Goal: Task Accomplishment & Management: Manage account settings

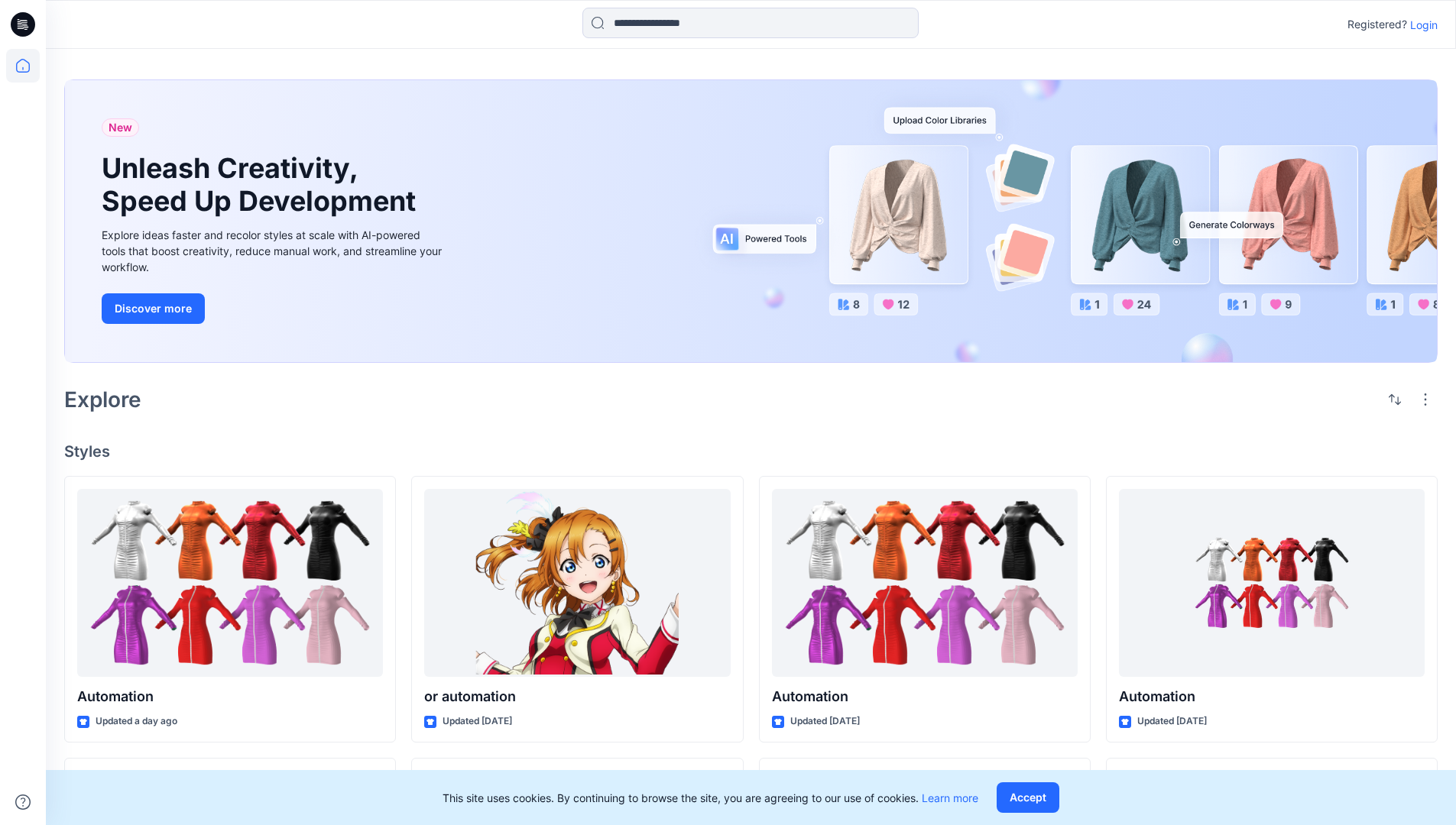
click at [1420, 25] on p "Login" at bounding box center [1424, 25] width 28 height 16
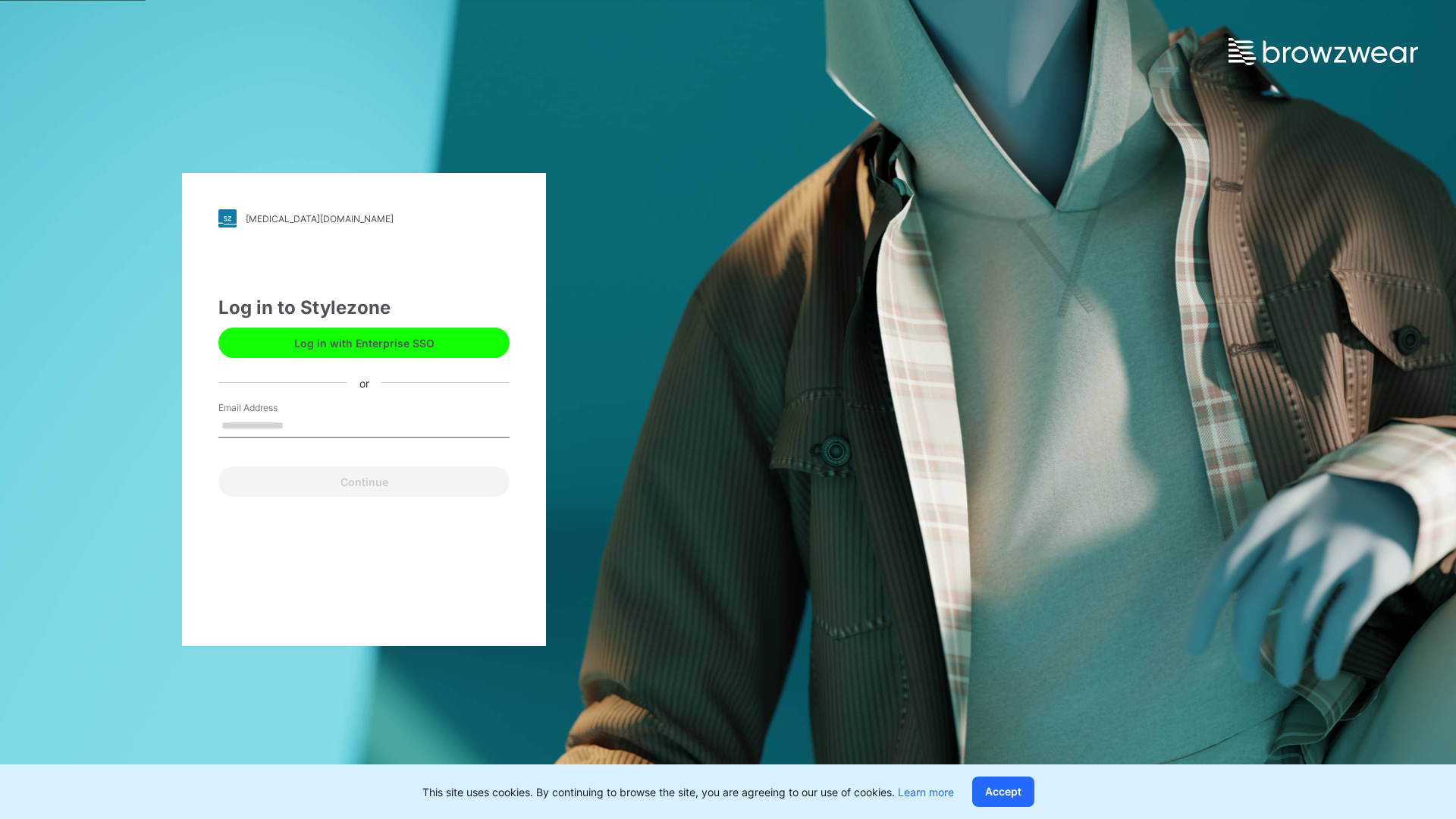
click at [299, 424] on input "Email Address" at bounding box center [363, 426] width 291 height 23
type input "**********"
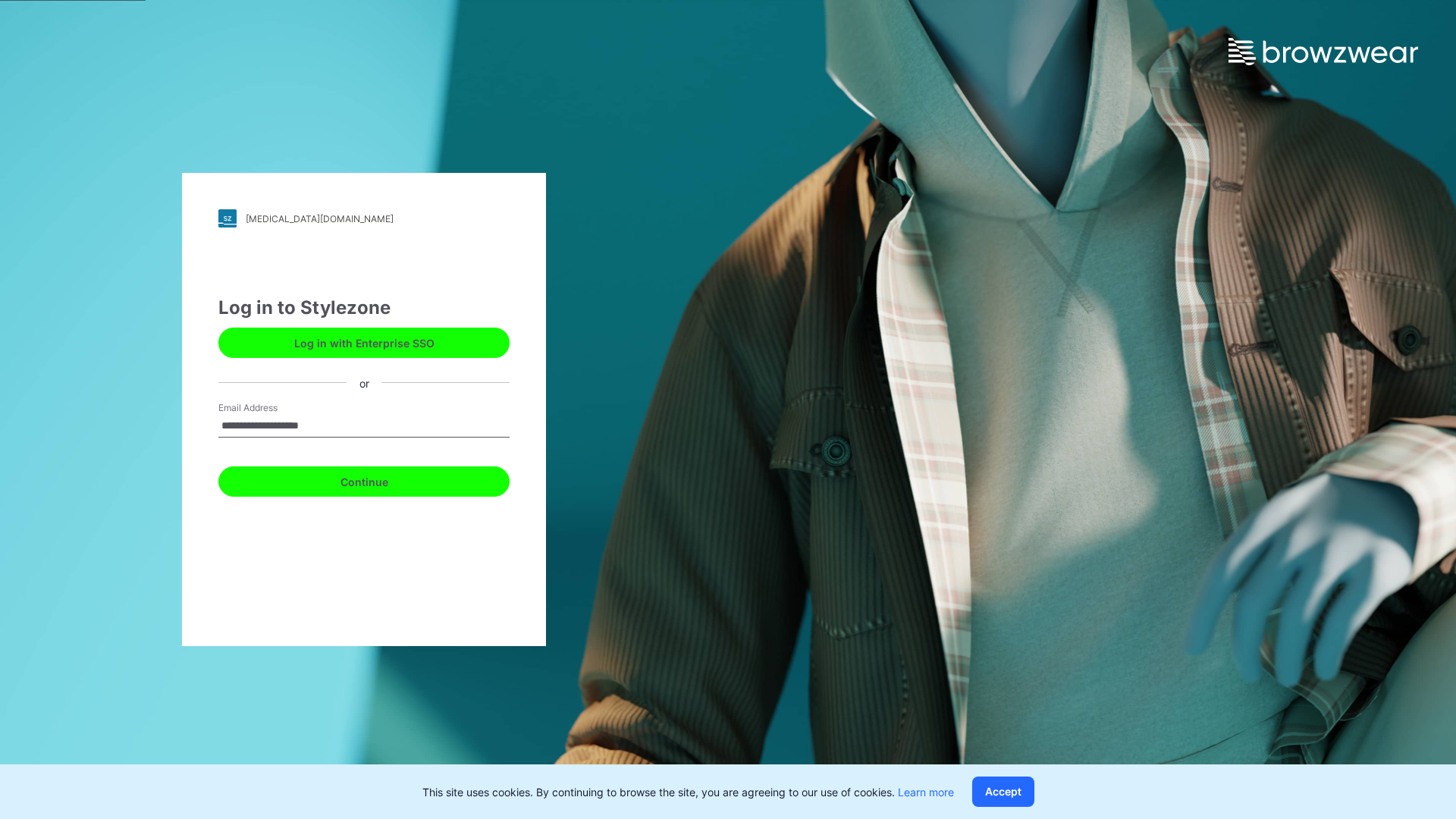
click at [381, 479] on button "Continue" at bounding box center [363, 481] width 291 height 31
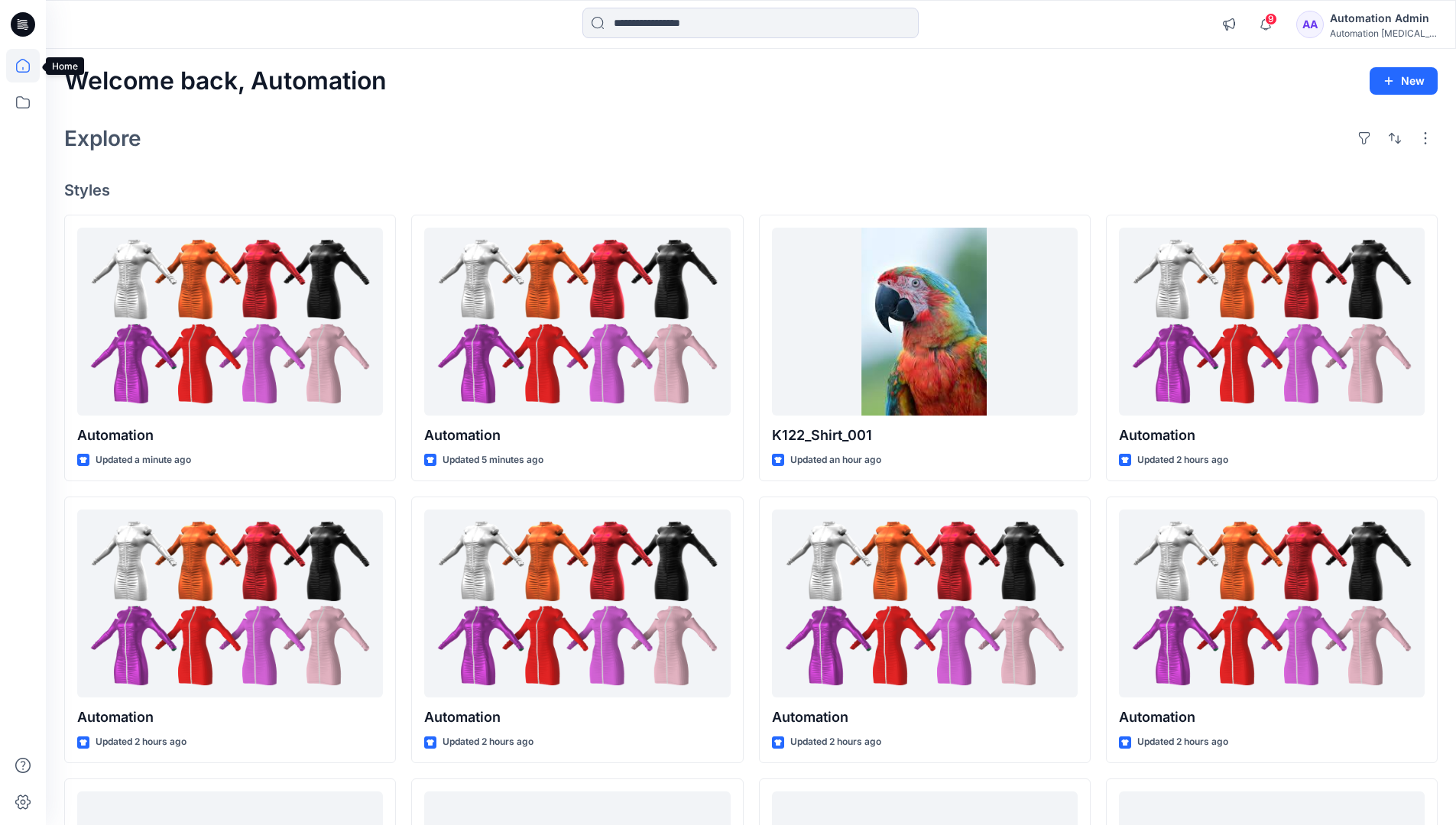
click at [29, 66] on icon at bounding box center [23, 66] width 14 height 14
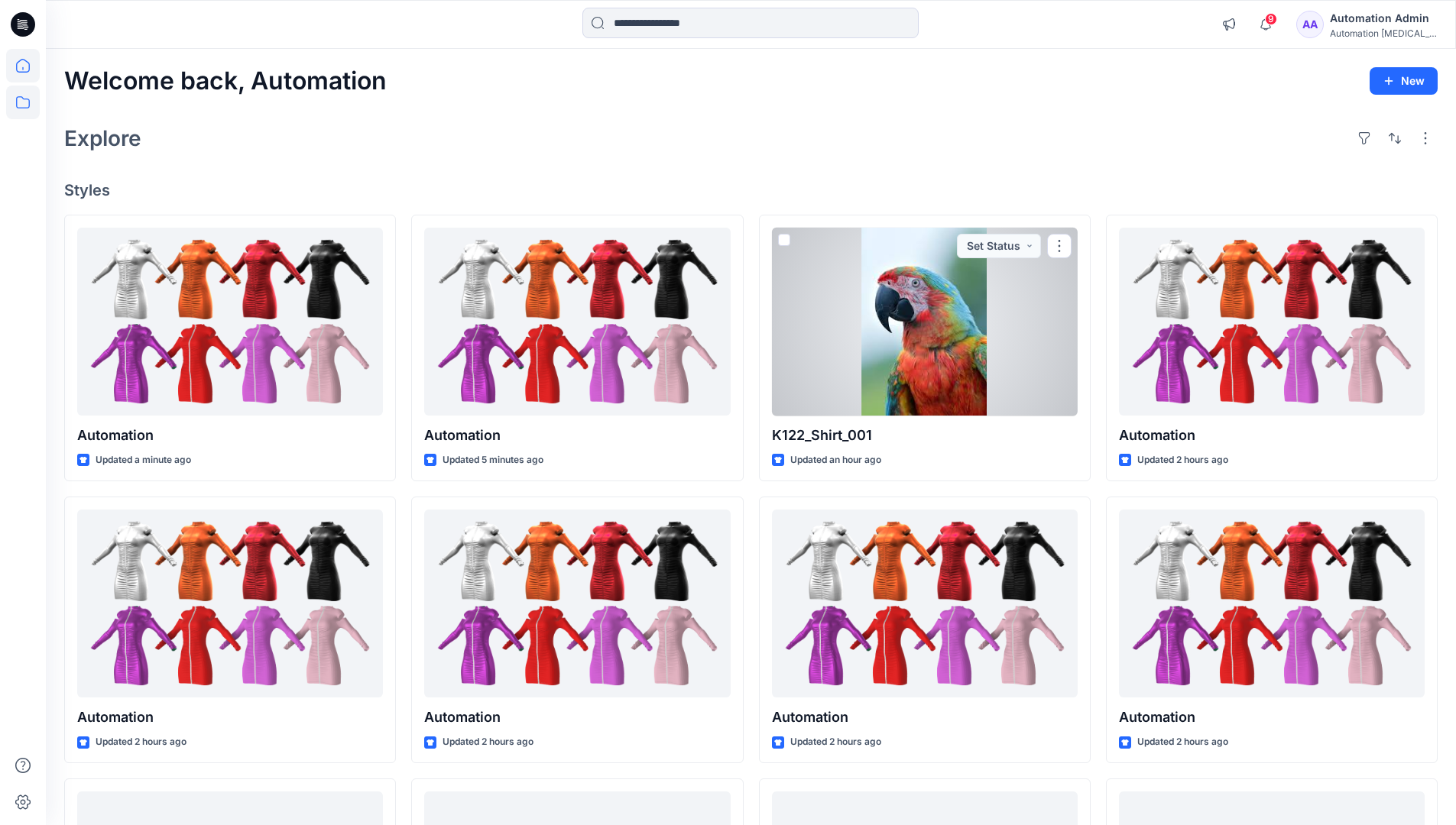
click at [25, 104] on icon at bounding box center [22, 102] width 33 height 33
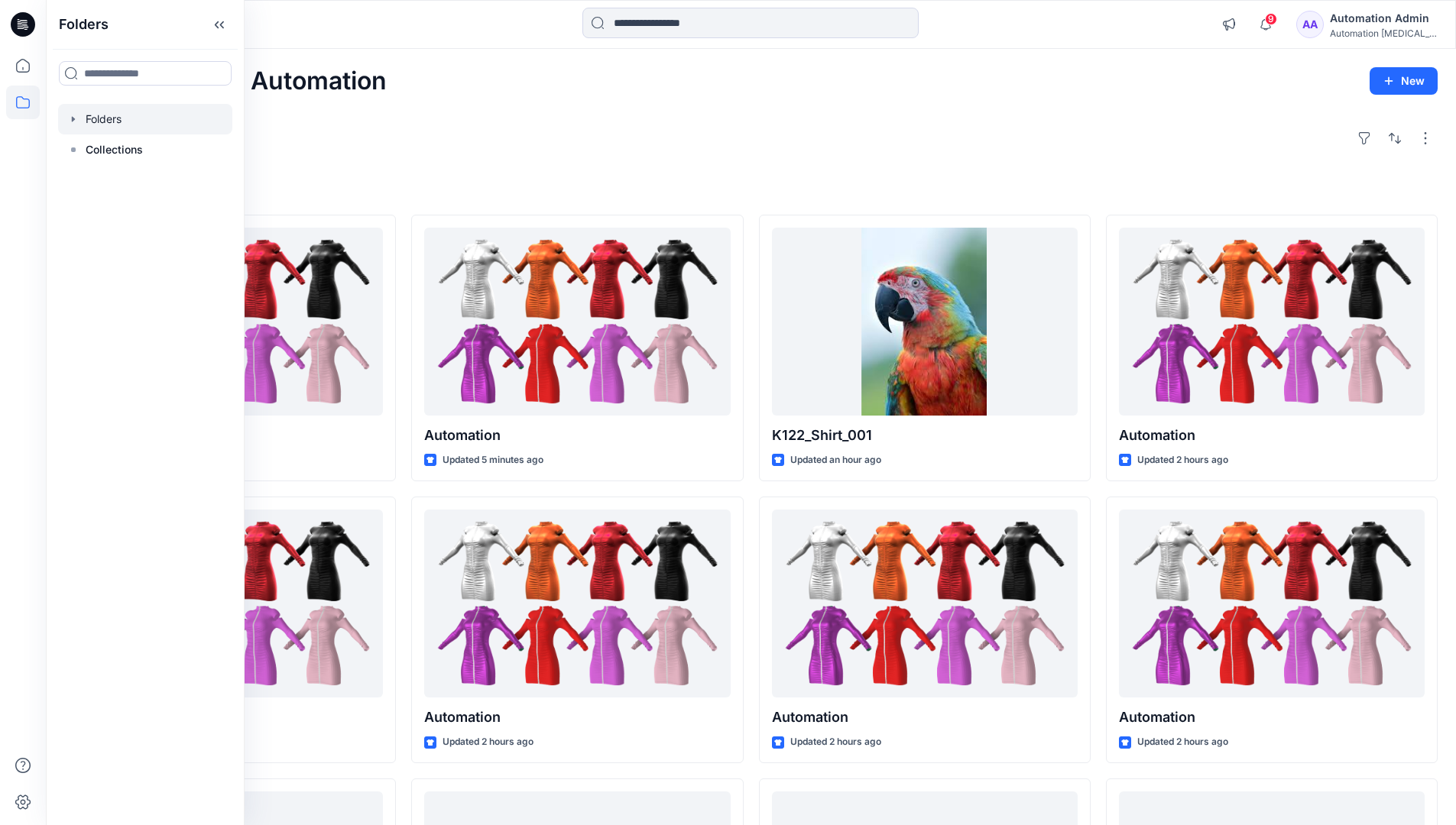
click at [109, 112] on div at bounding box center [145, 119] width 174 height 31
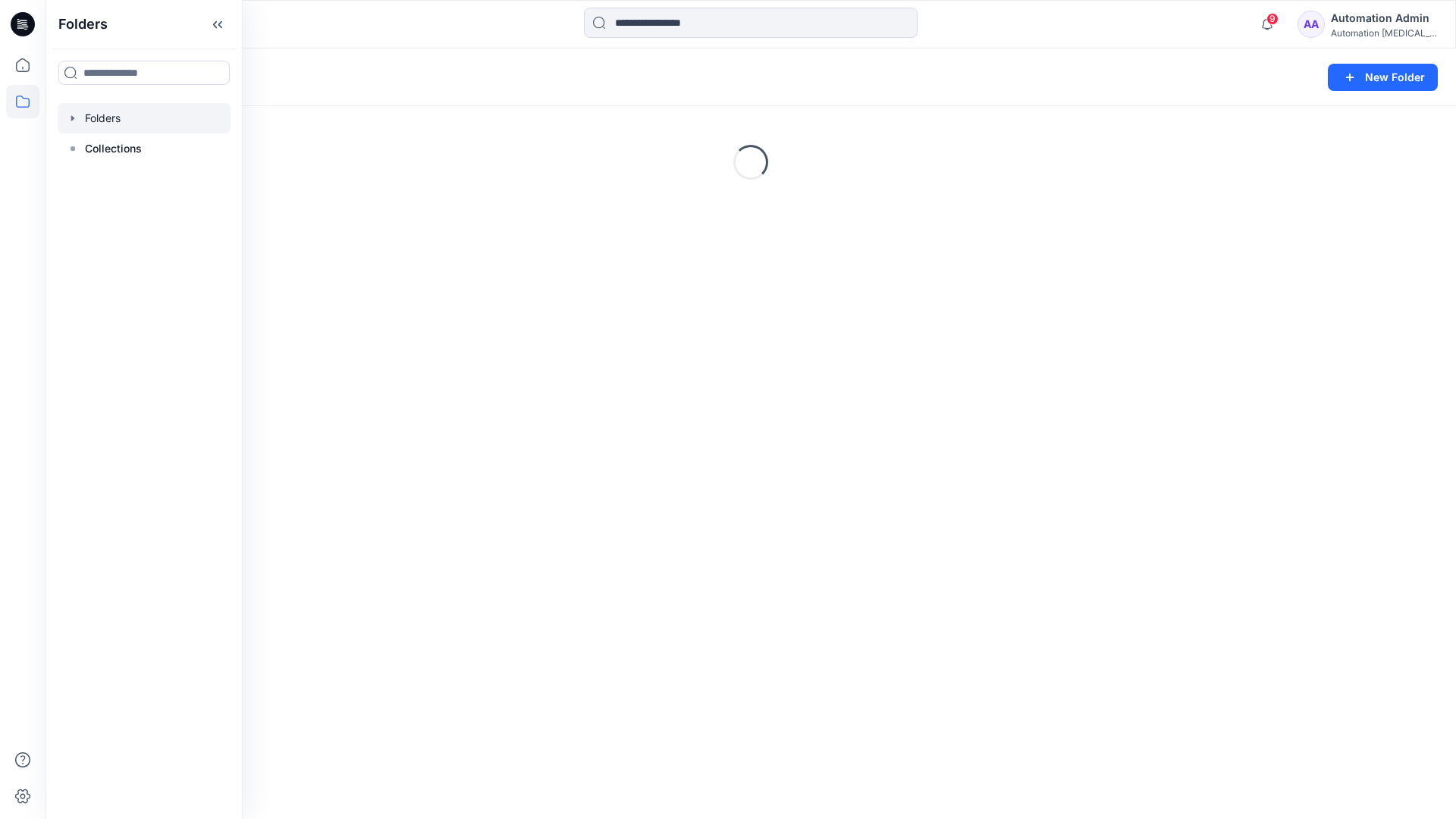
click at [402, 347] on div "Folders New Folder Loading..." at bounding box center [750, 433] width 1411 height 770
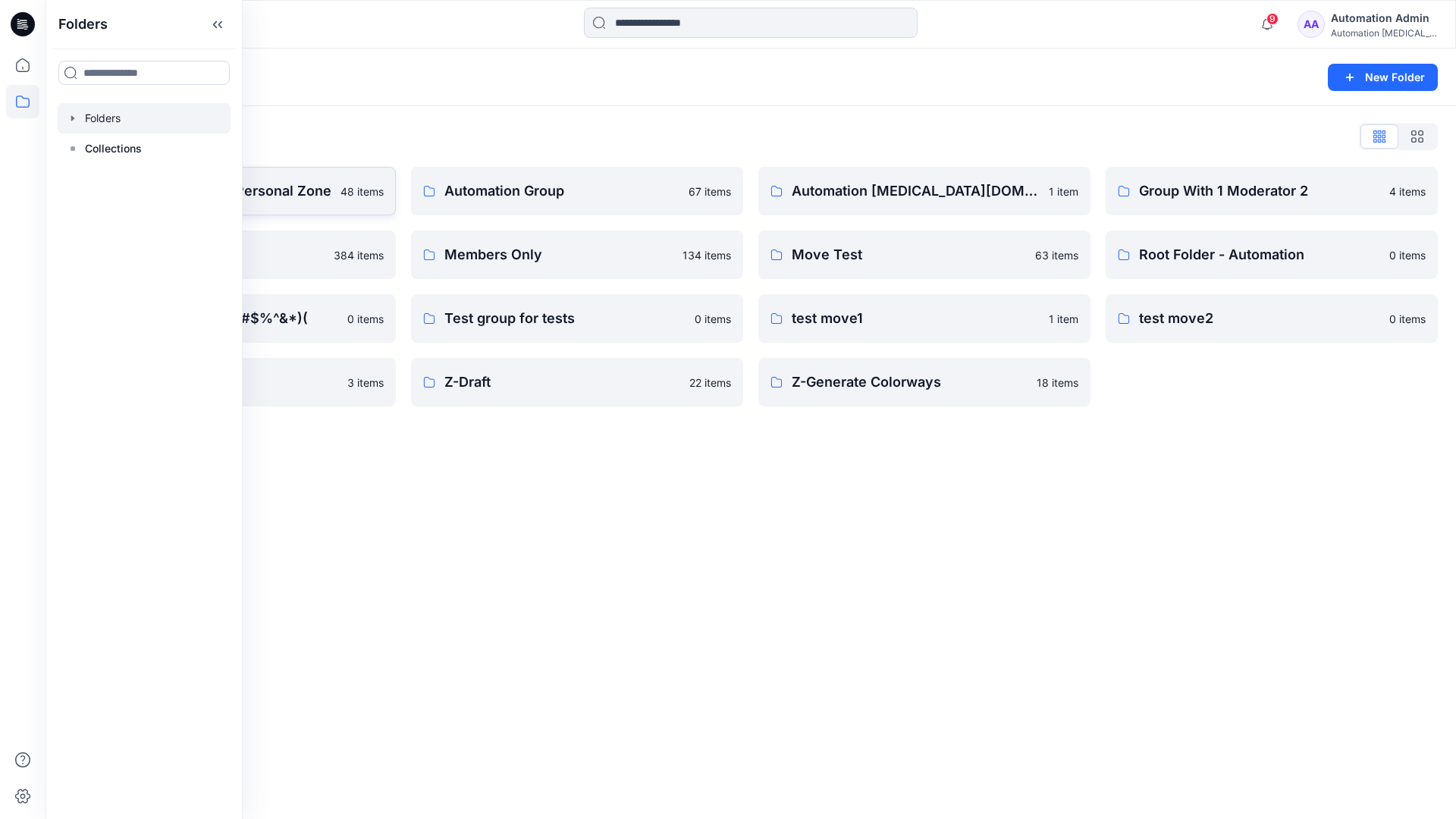
click at [261, 188] on p "Automation Admin's Personal Zone" at bounding box center [213, 191] width 234 height 21
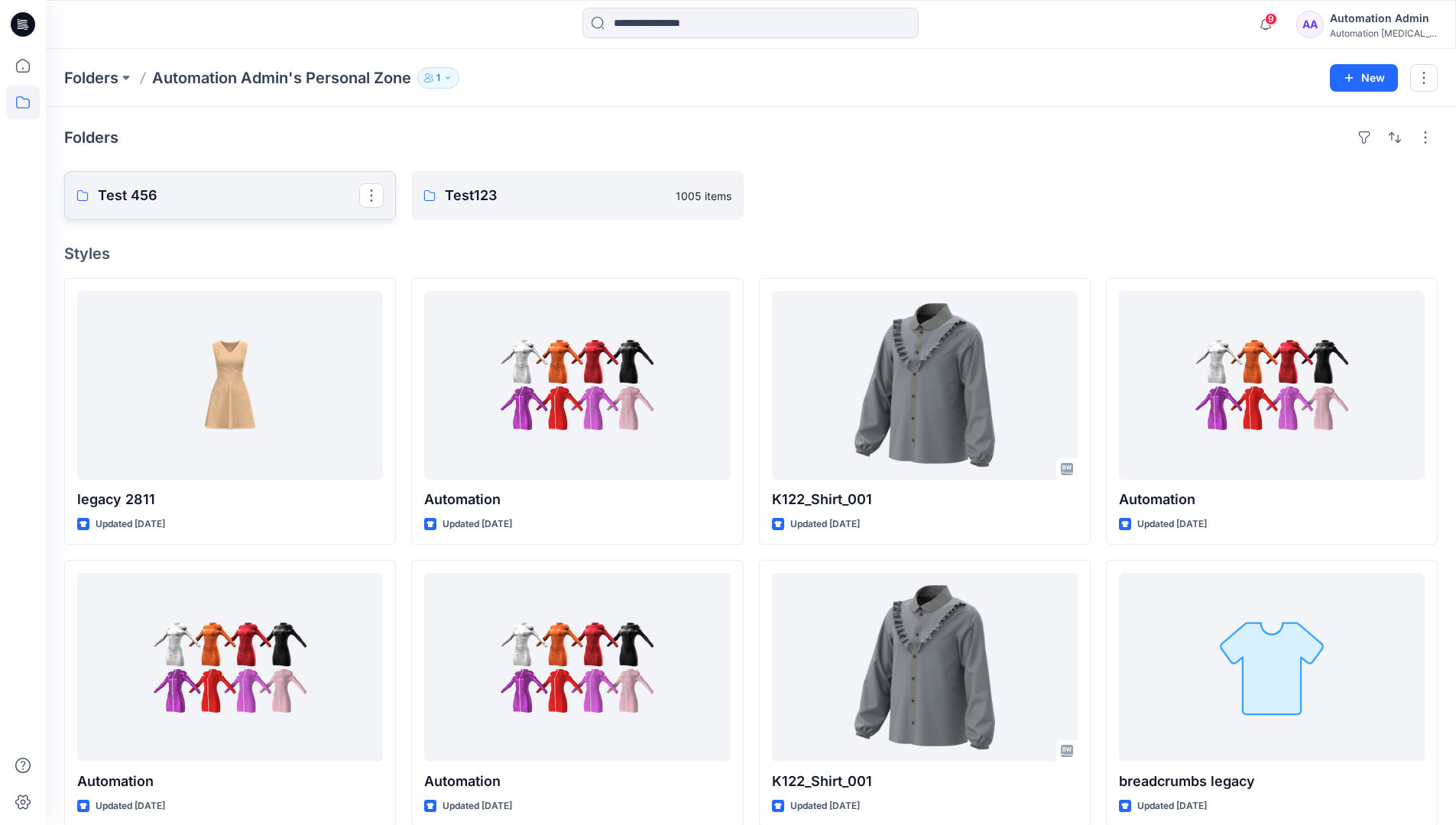
click at [144, 194] on p "Test 456" at bounding box center [228, 196] width 261 height 22
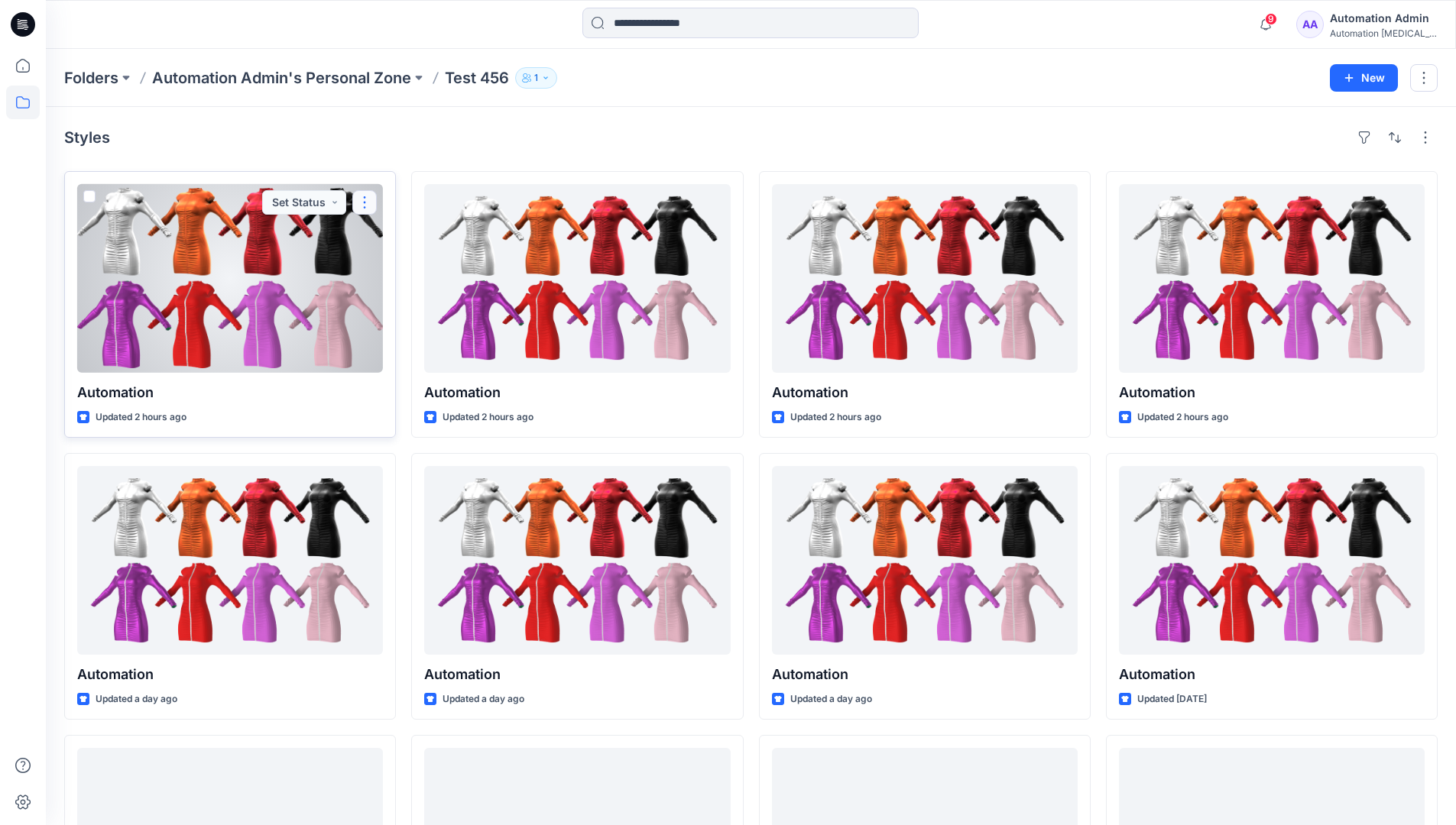
click at [364, 199] on button "button" at bounding box center [364, 203] width 25 height 25
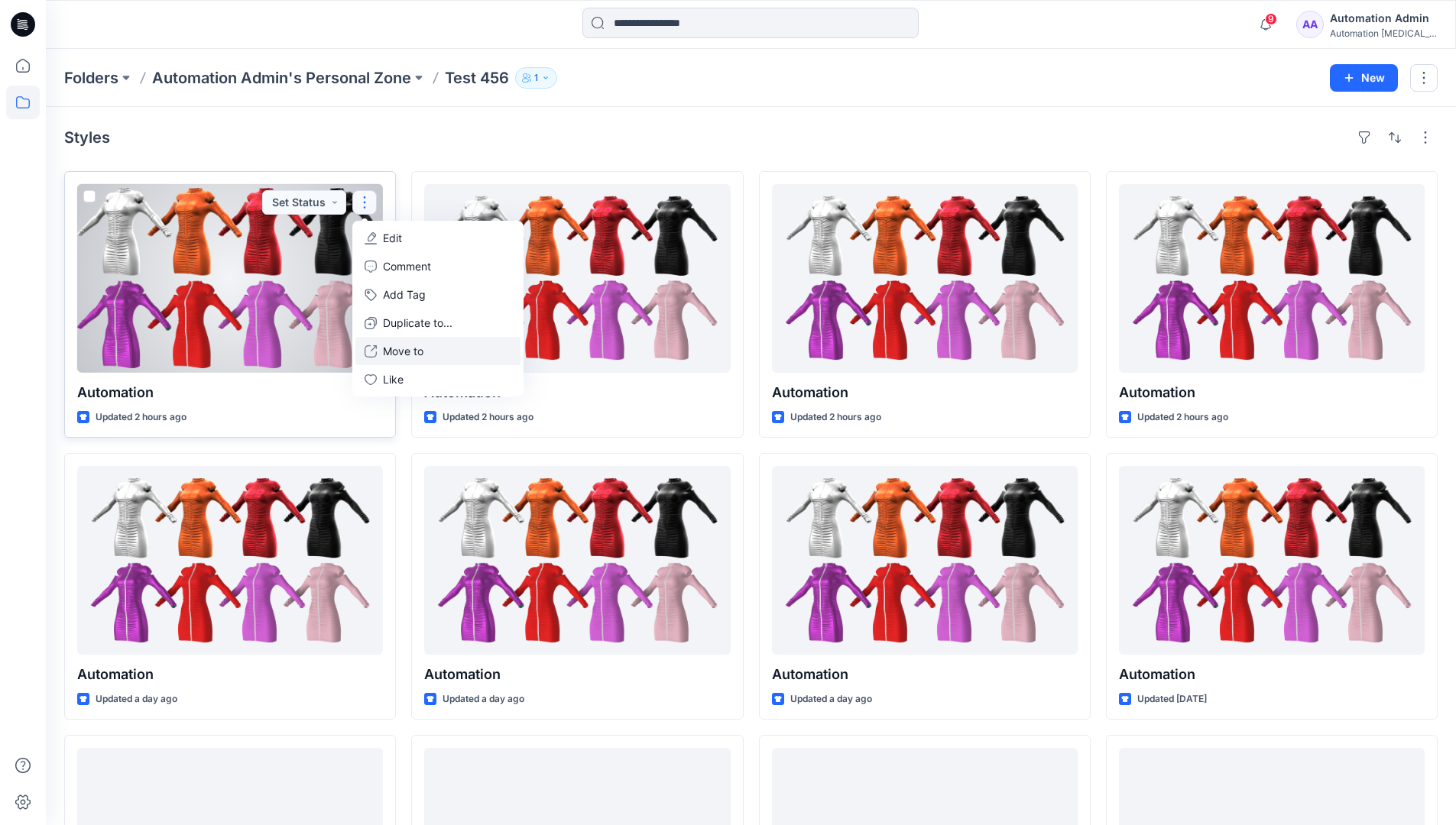
click at [408, 356] on p "Move to" at bounding box center [403, 350] width 40 height 16
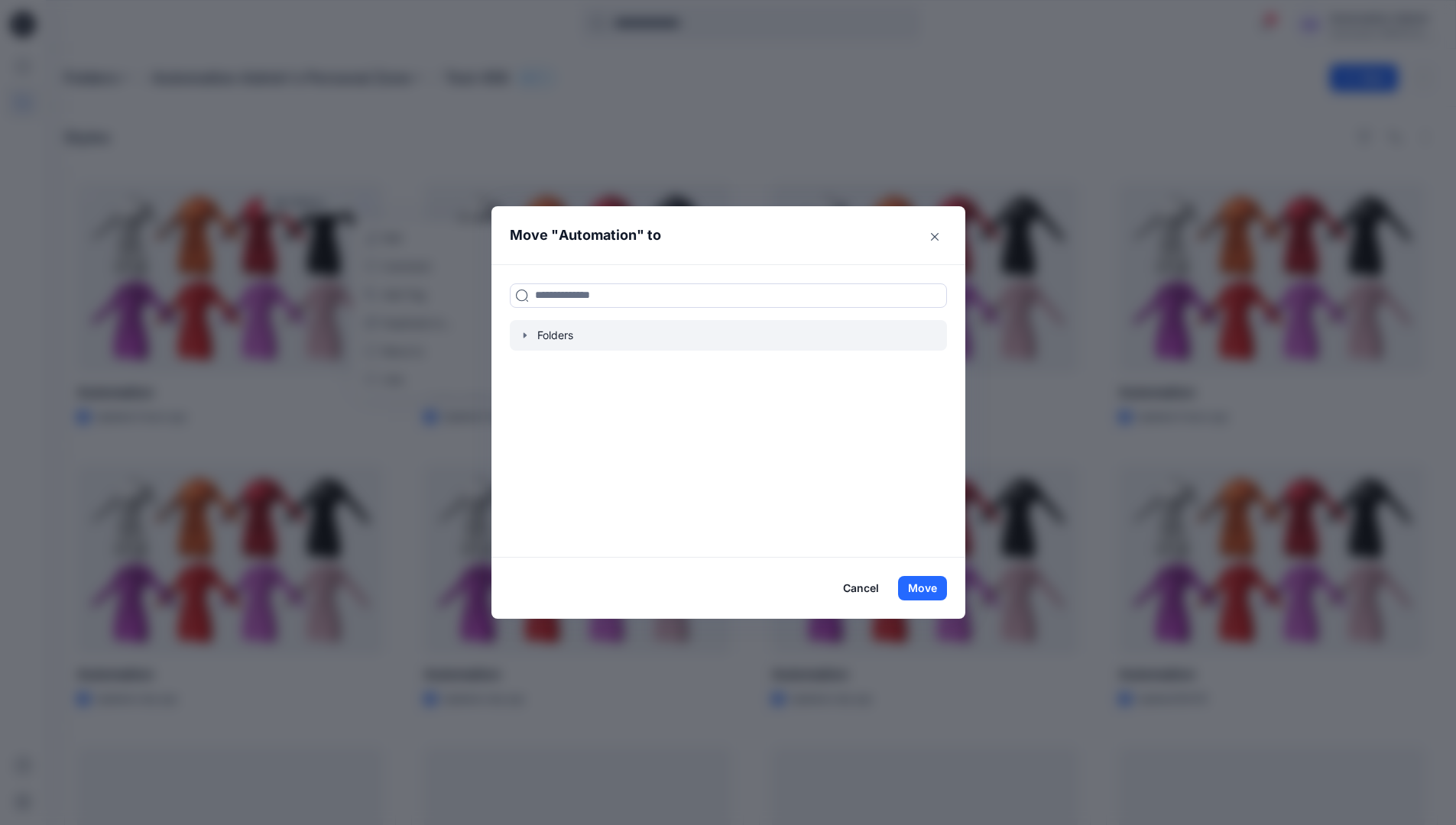
click at [526, 336] on icon "button" at bounding box center [525, 335] width 3 height 5
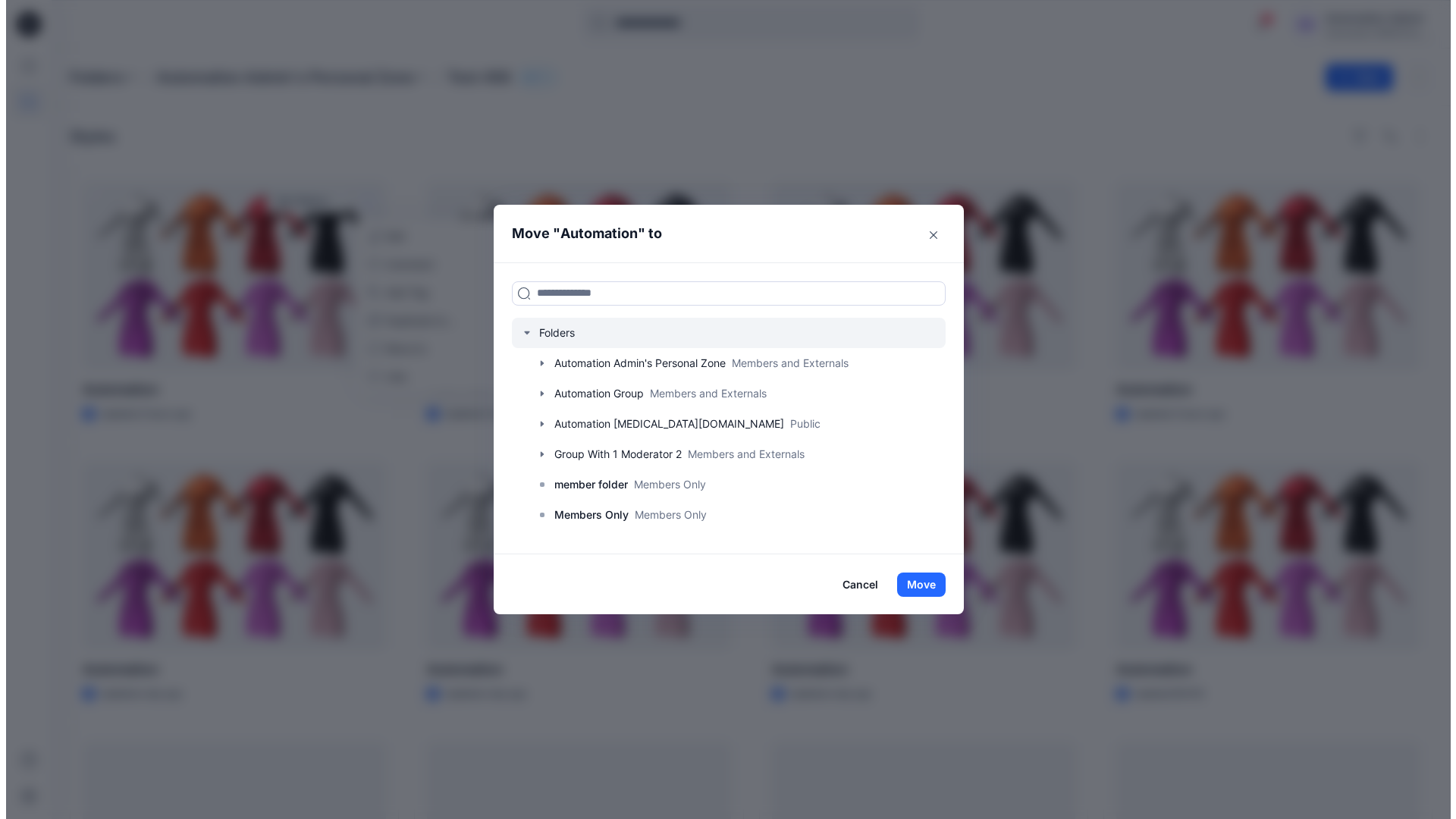
scroll to position [119, 0]
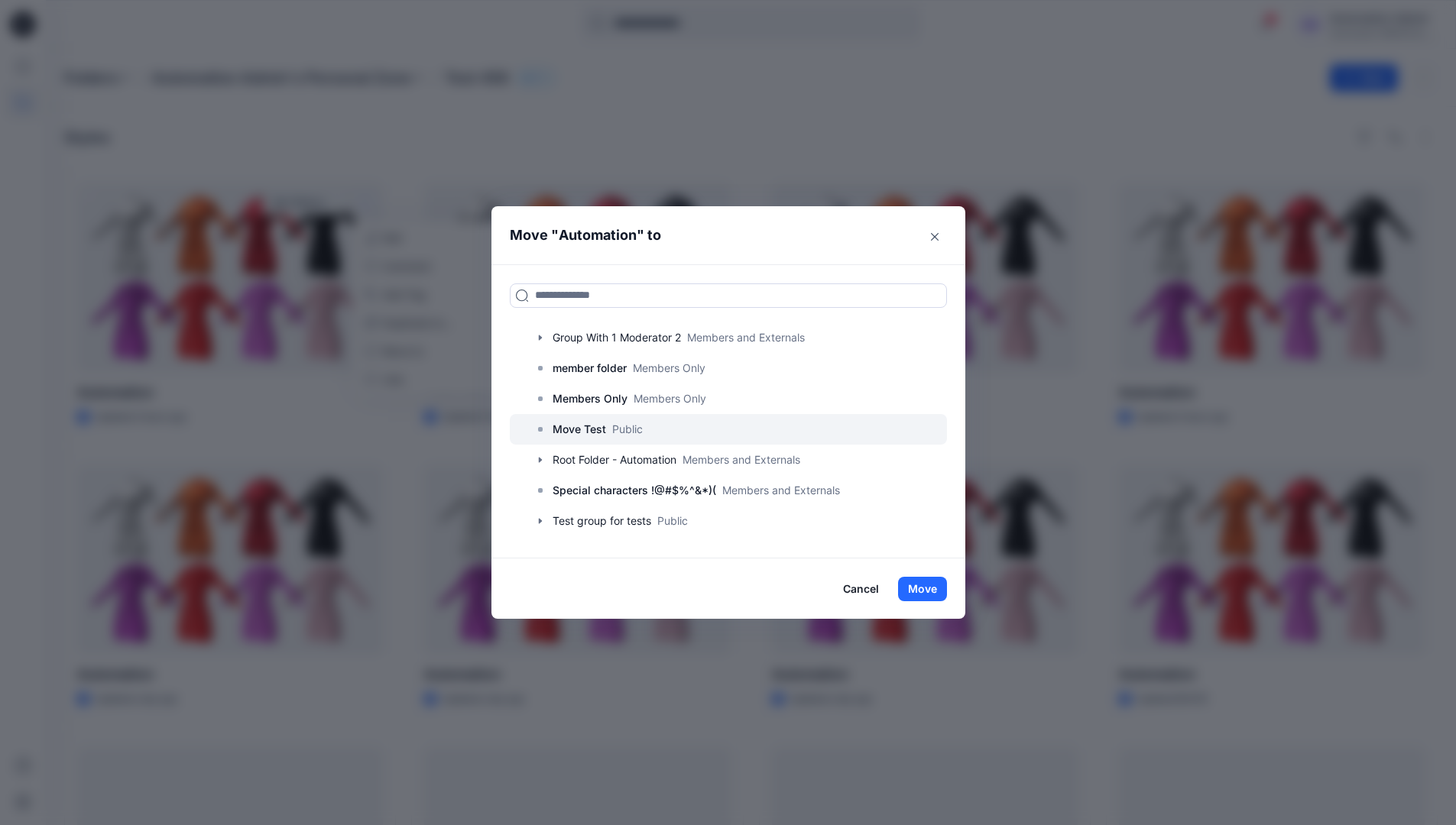
click at [593, 428] on p "Move Test" at bounding box center [579, 429] width 53 height 19
click at [928, 585] on button "Move" at bounding box center [922, 589] width 49 height 25
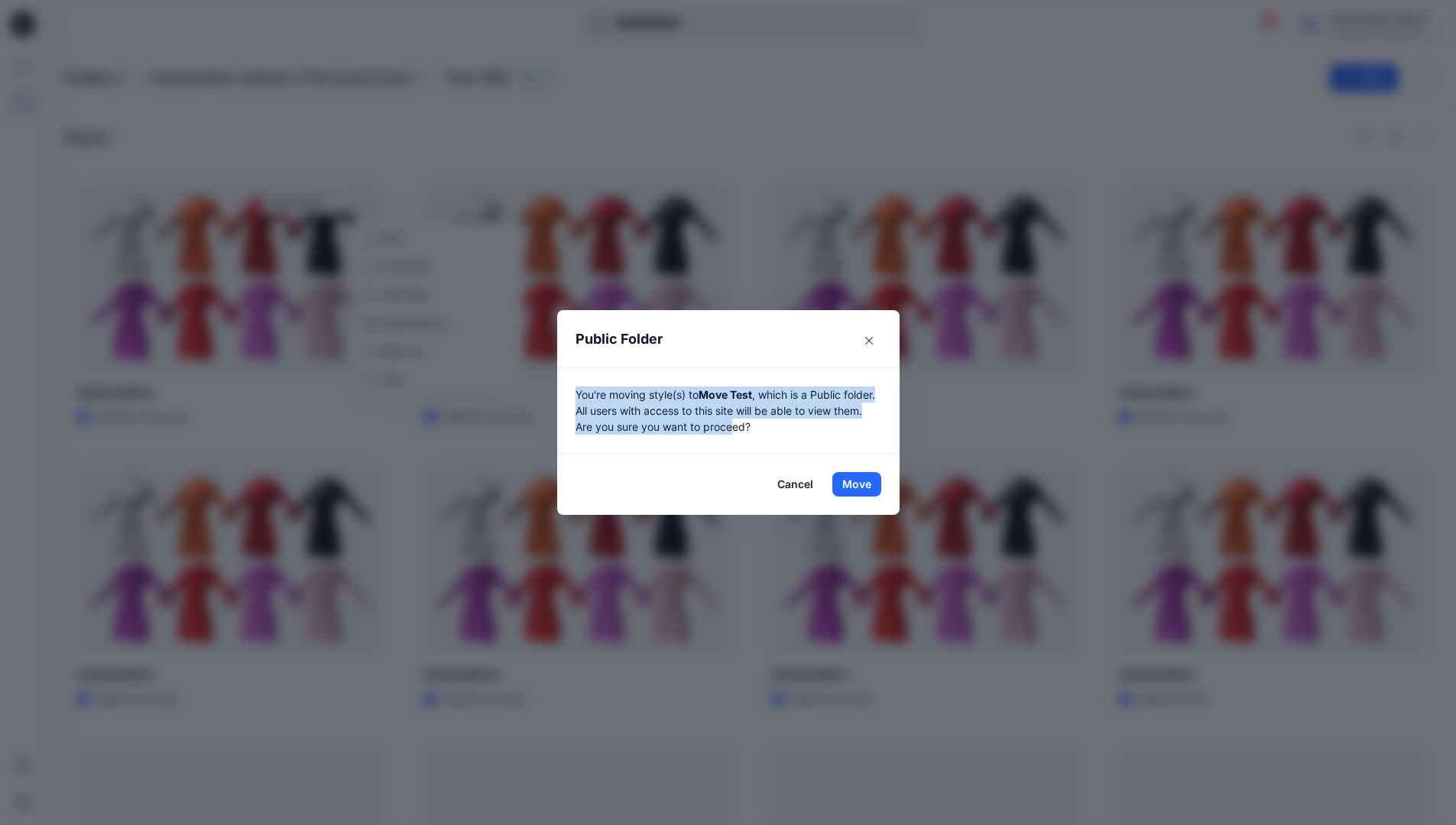
drag, startPoint x: 928, startPoint y: 585, endPoint x: 769, endPoint y: 423, distance: 227.0
click at [769, 423] on p "You're moving style(s) to Move Test , which is a Public folder. All users with …" at bounding box center [728, 411] width 306 height 48
click at [862, 484] on button "Move" at bounding box center [856, 484] width 49 height 25
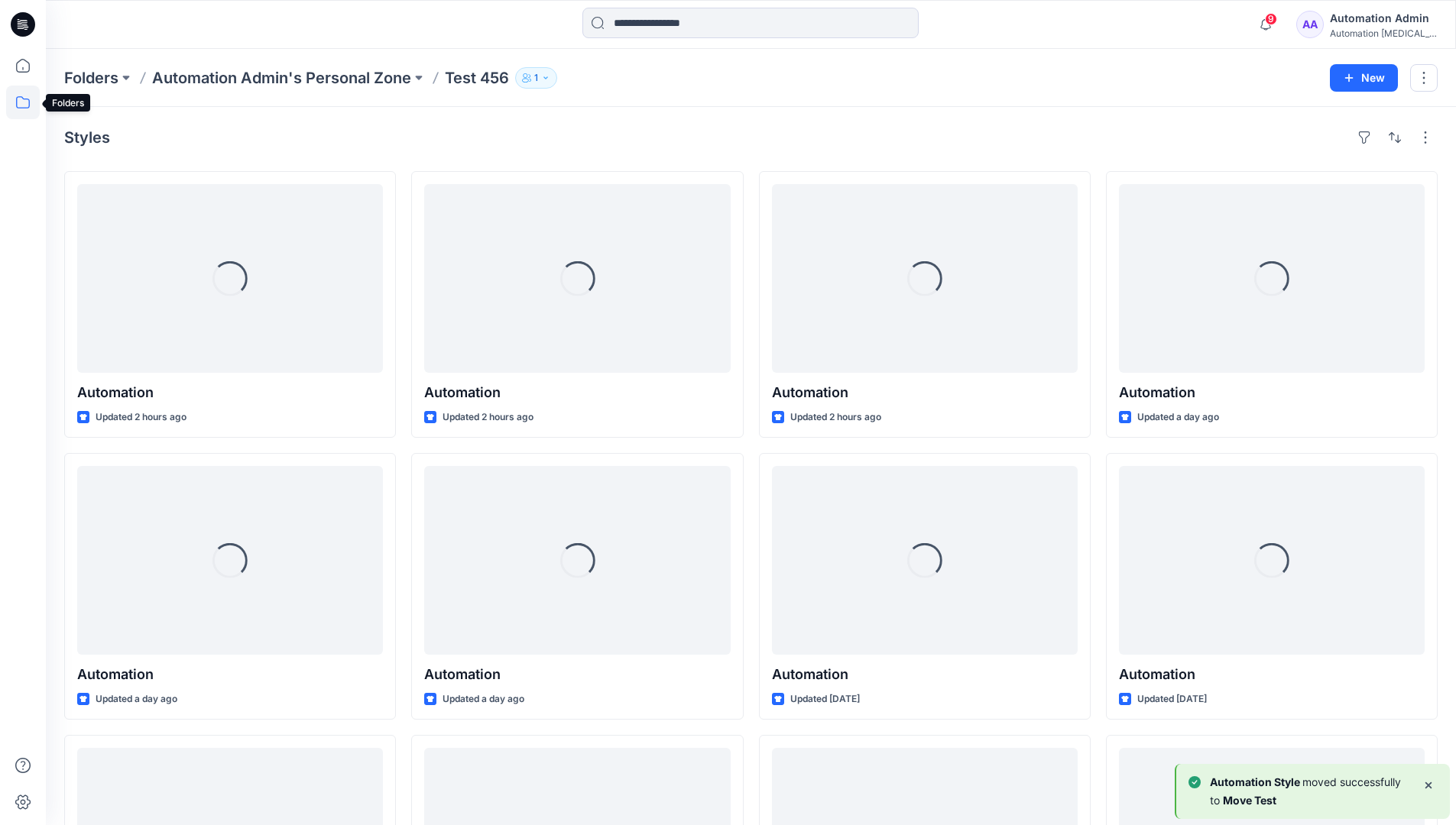
click at [16, 100] on icon at bounding box center [22, 102] width 33 height 33
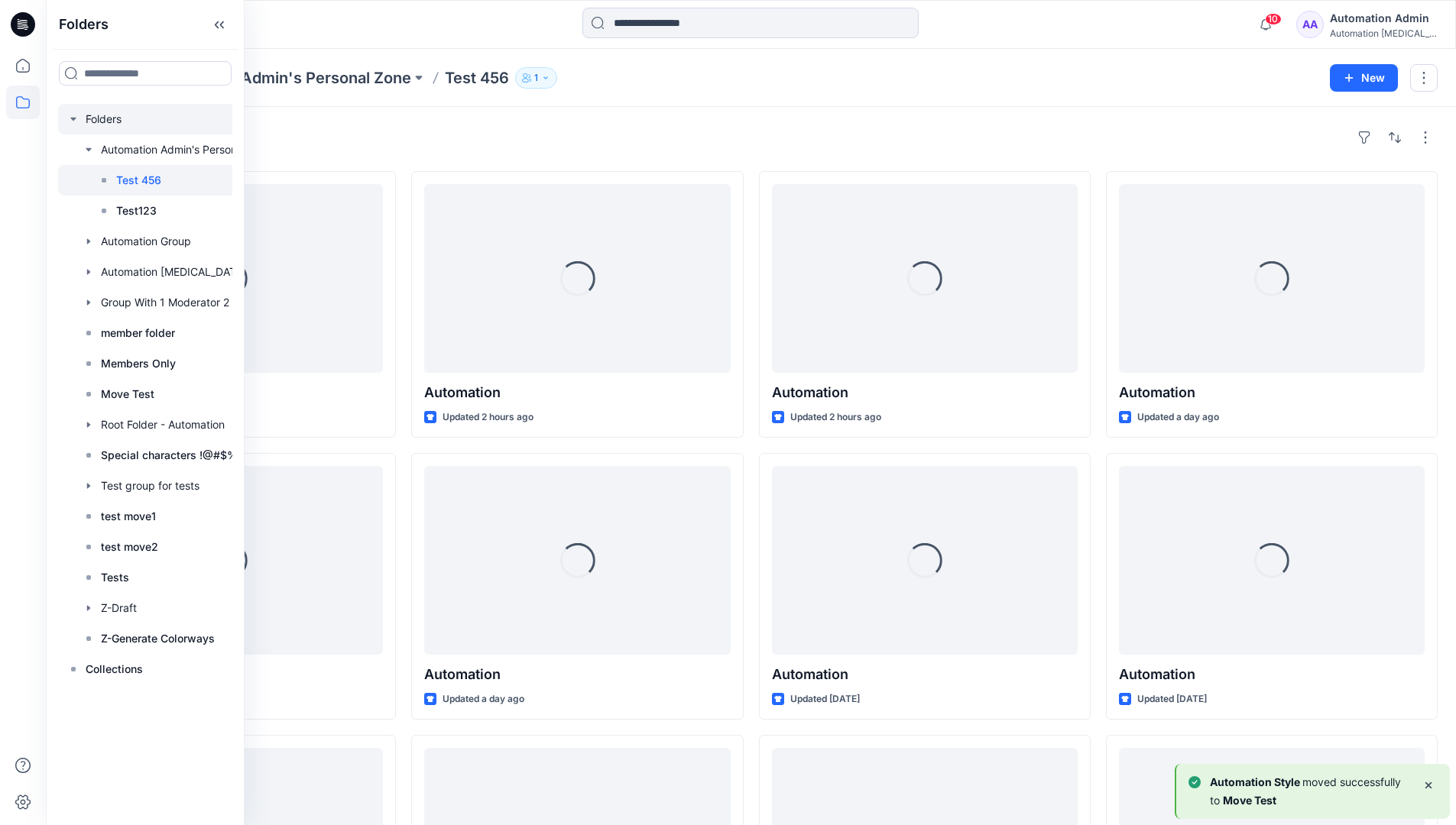
click at [101, 121] on div at bounding box center [165, 119] width 214 height 31
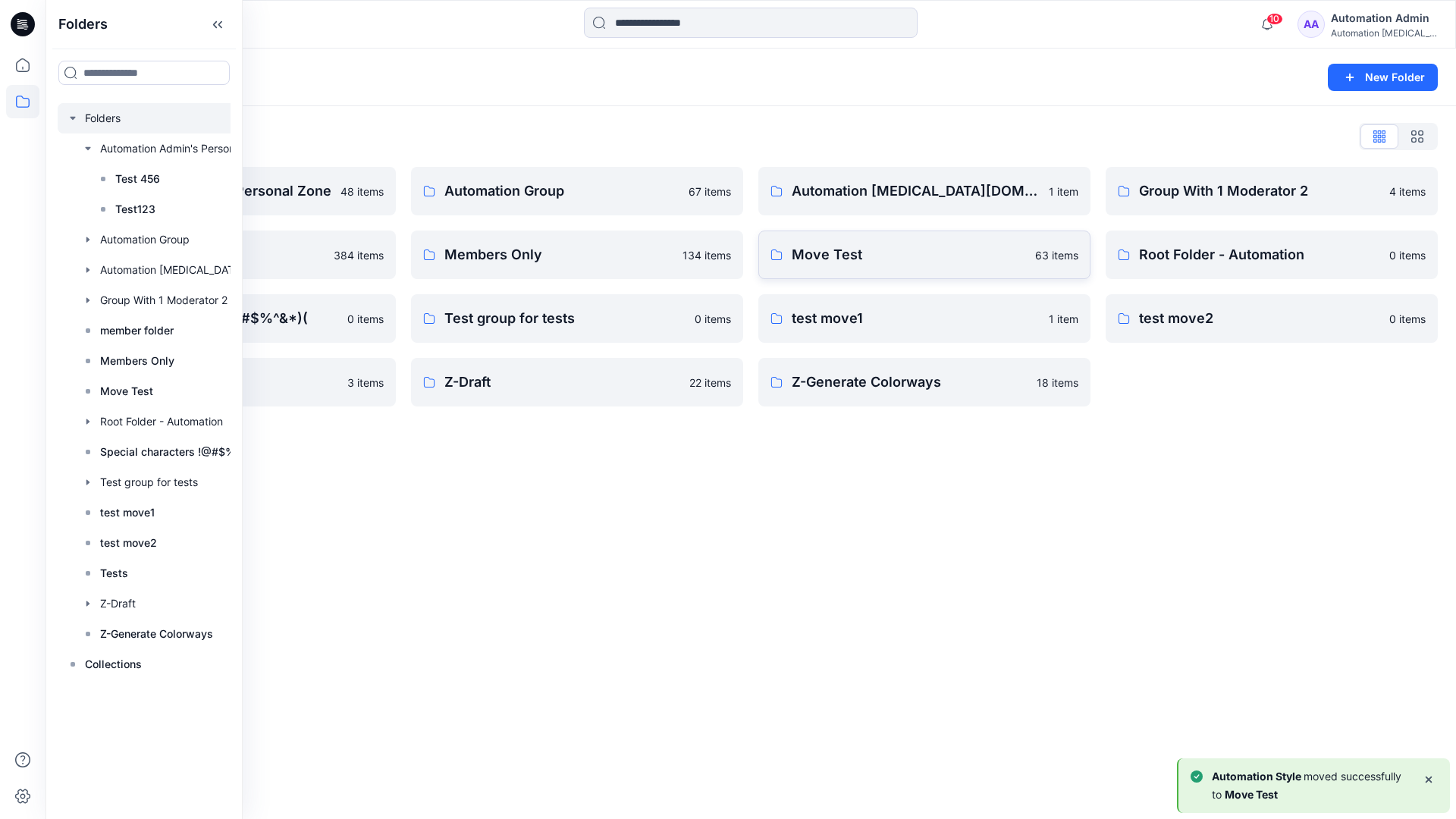
click at [812, 259] on p "Move Test" at bounding box center [908, 255] width 234 height 21
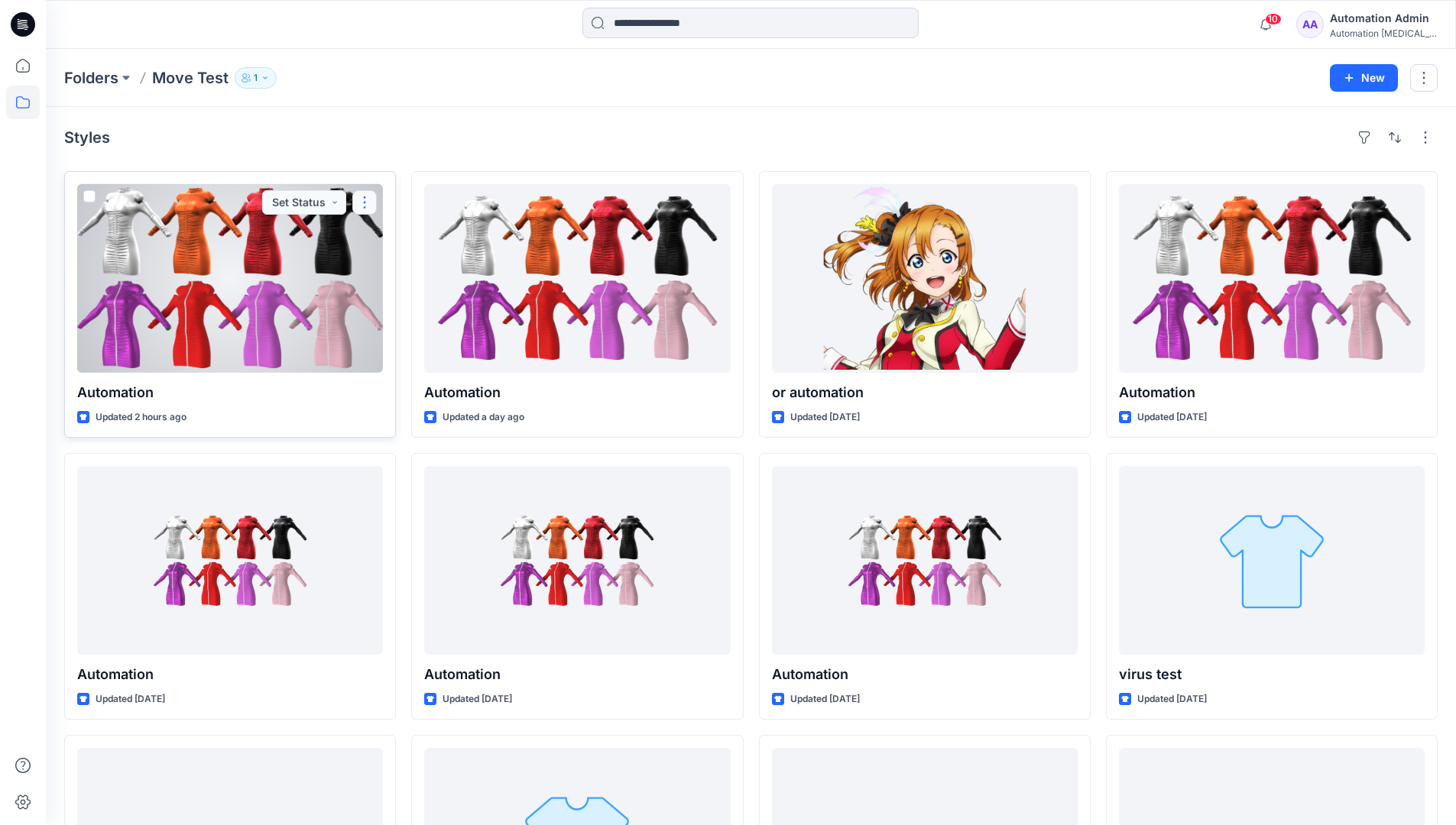
click at [360, 206] on button "button" at bounding box center [364, 203] width 25 height 25
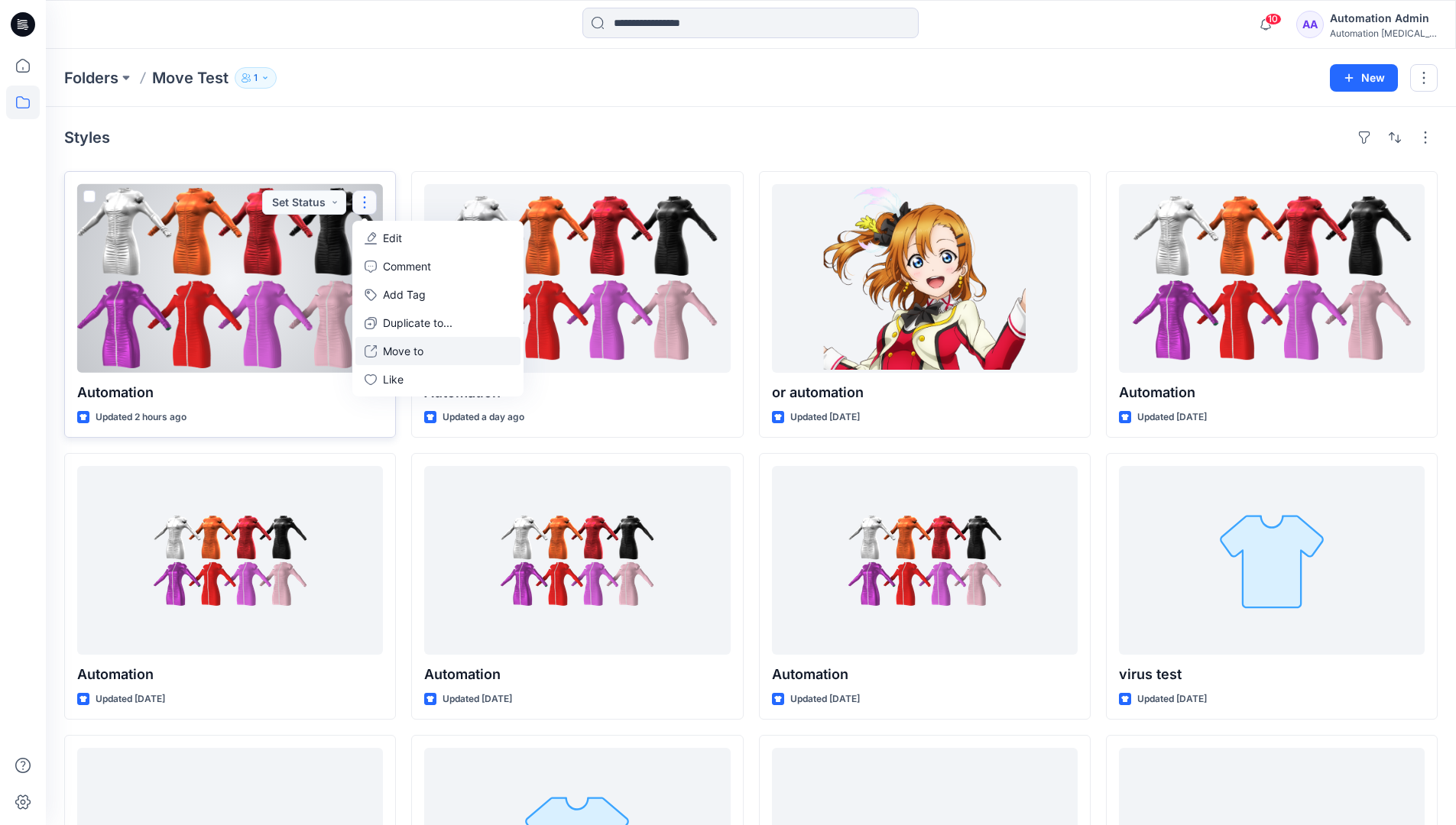
click at [408, 345] on p "Move to" at bounding box center [403, 350] width 40 height 16
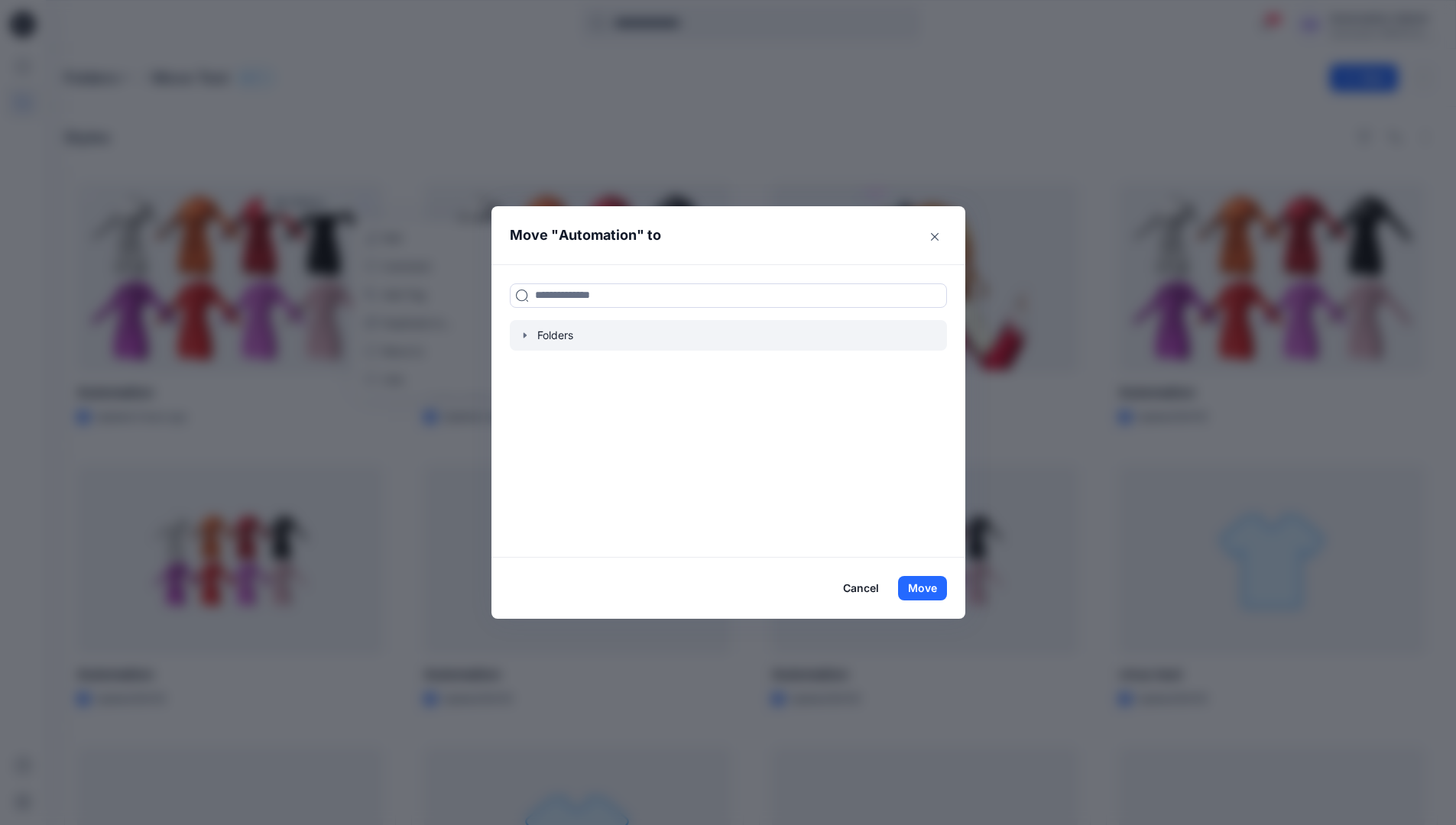
click at [527, 340] on icon "button" at bounding box center [525, 336] width 12 height 12
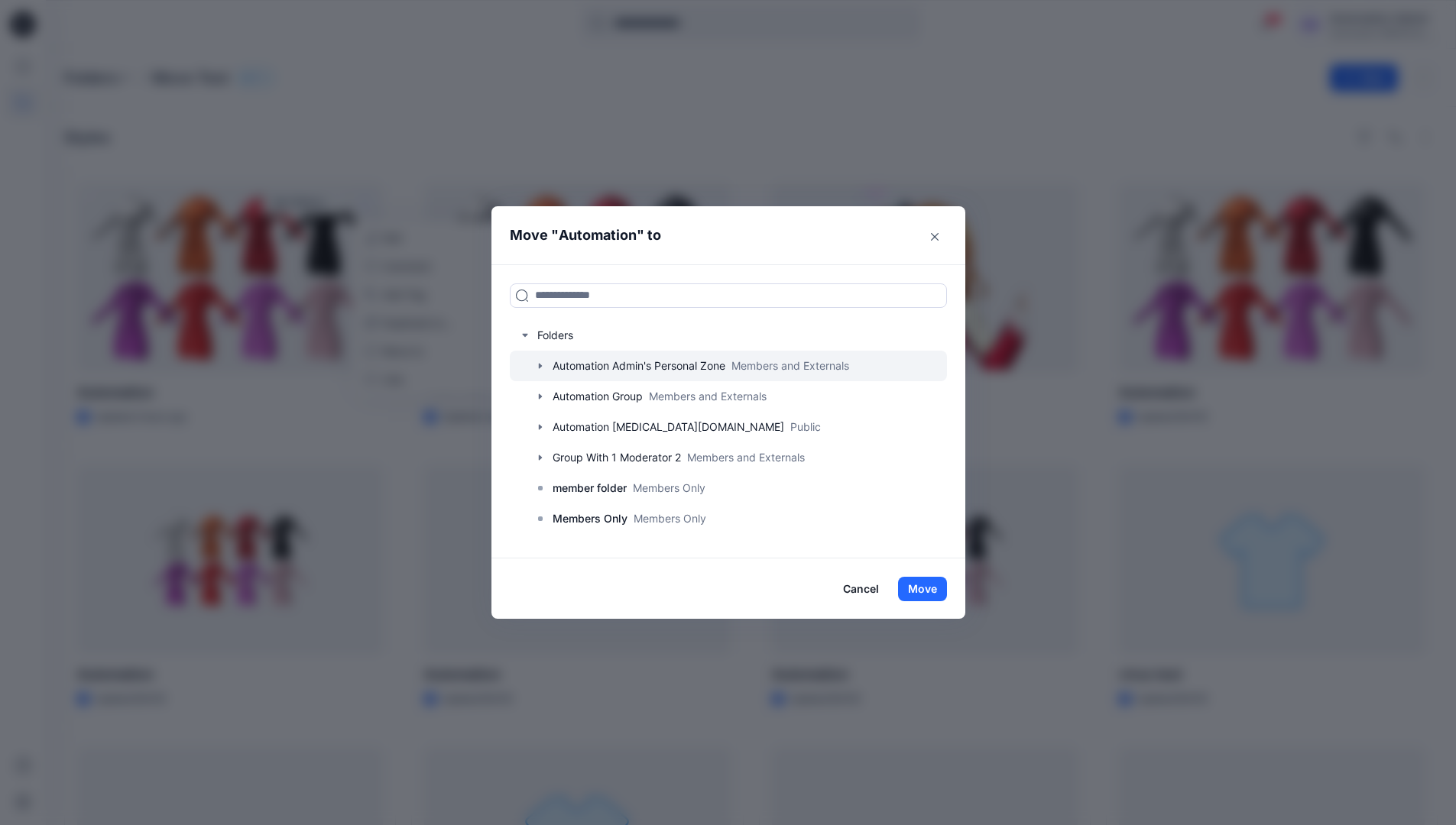
click at [546, 364] on icon "button" at bounding box center [540, 366] width 12 height 12
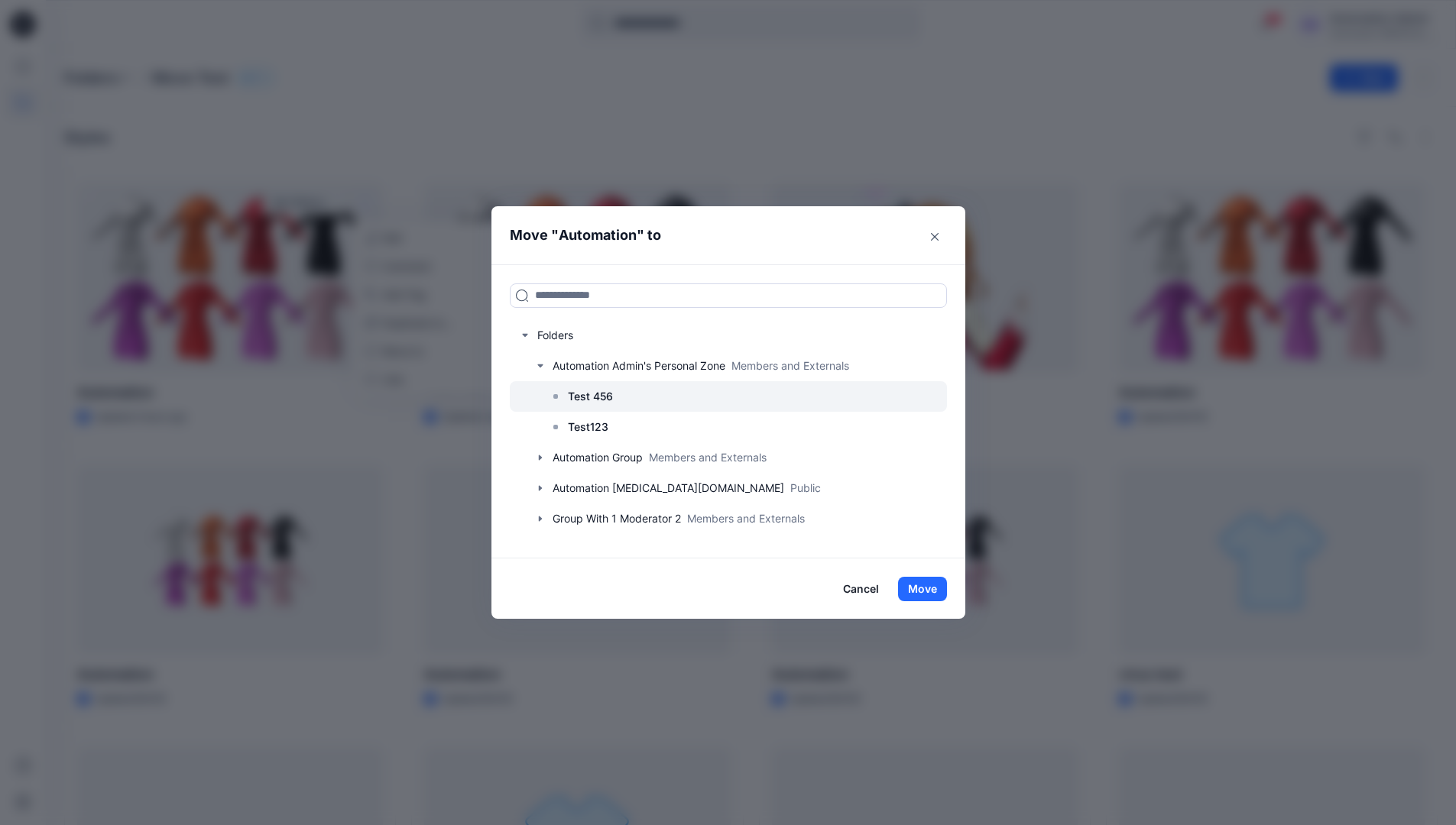
click at [587, 394] on p "Test 456" at bounding box center [590, 397] width 45 height 19
click at [932, 591] on button "Move" at bounding box center [922, 589] width 49 height 25
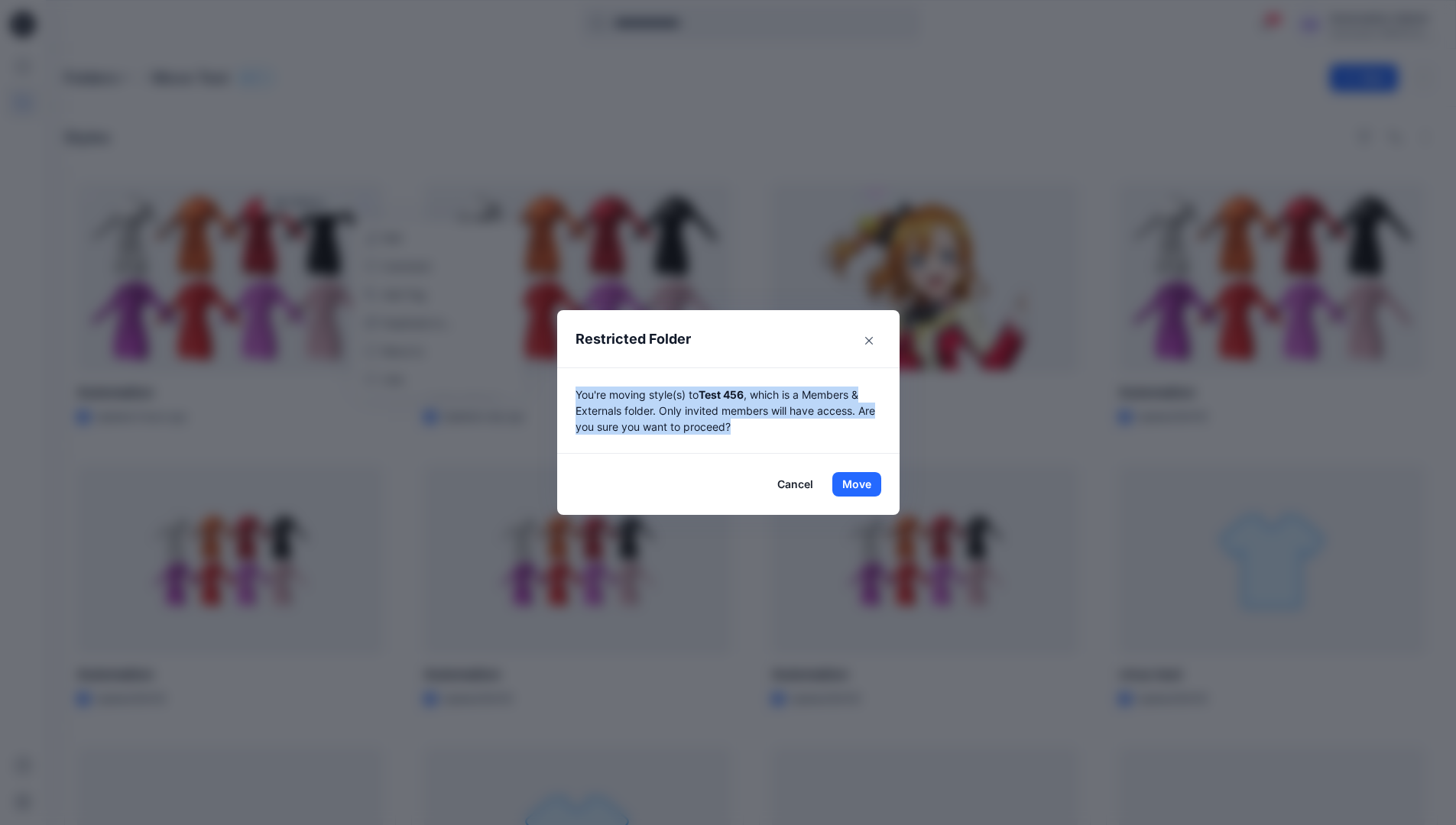
drag, startPoint x: 932, startPoint y: 591, endPoint x: 748, endPoint y: 432, distance: 243.2
click at [748, 432] on p "You're moving style(s) to Test 456 , which is a Members & Externals folder. Onl…" at bounding box center [728, 411] width 306 height 48
click at [862, 484] on button "Move" at bounding box center [856, 484] width 49 height 25
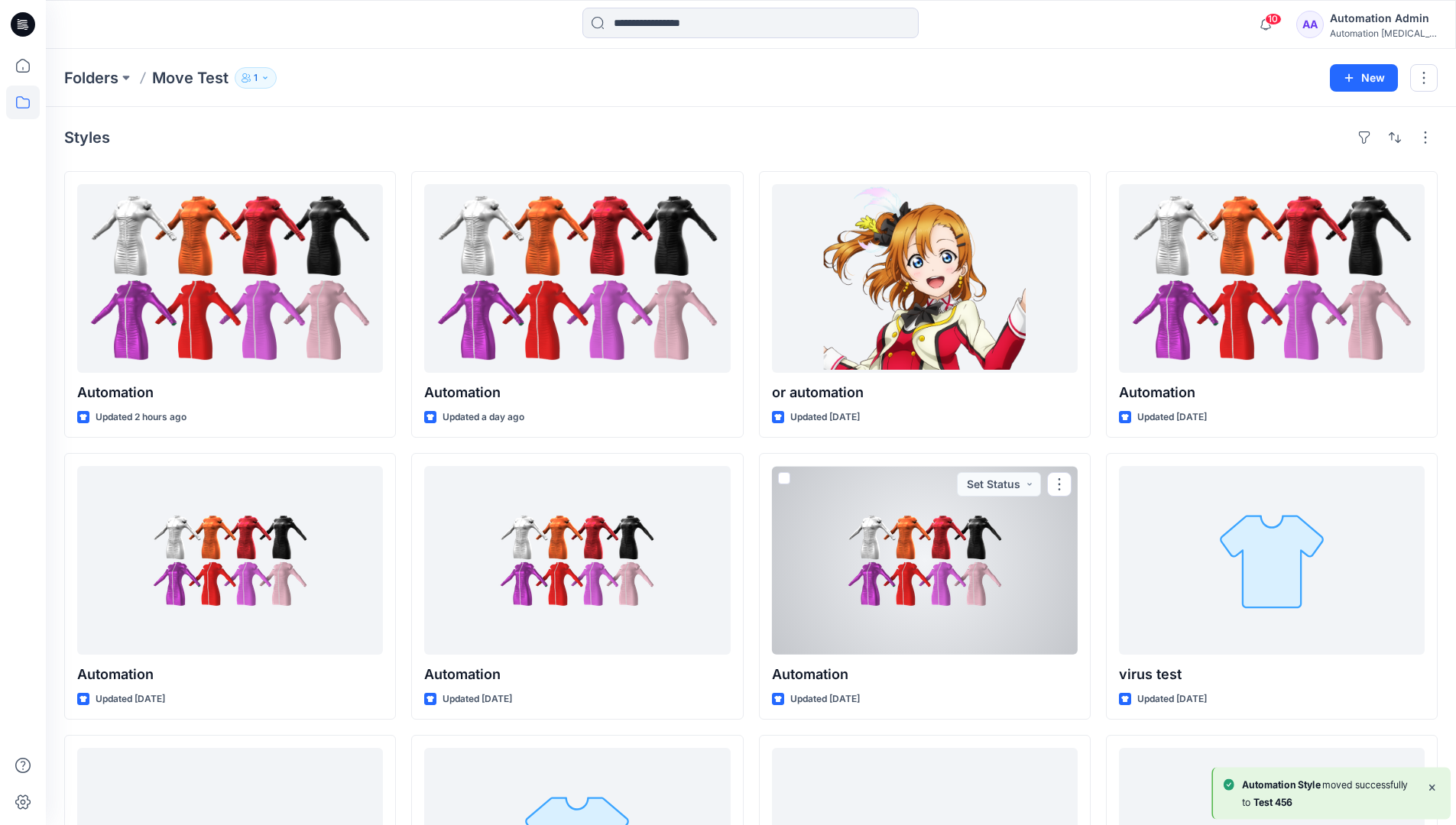
click at [1372, 21] on div "Automation Admin" at bounding box center [1383, 19] width 107 height 19
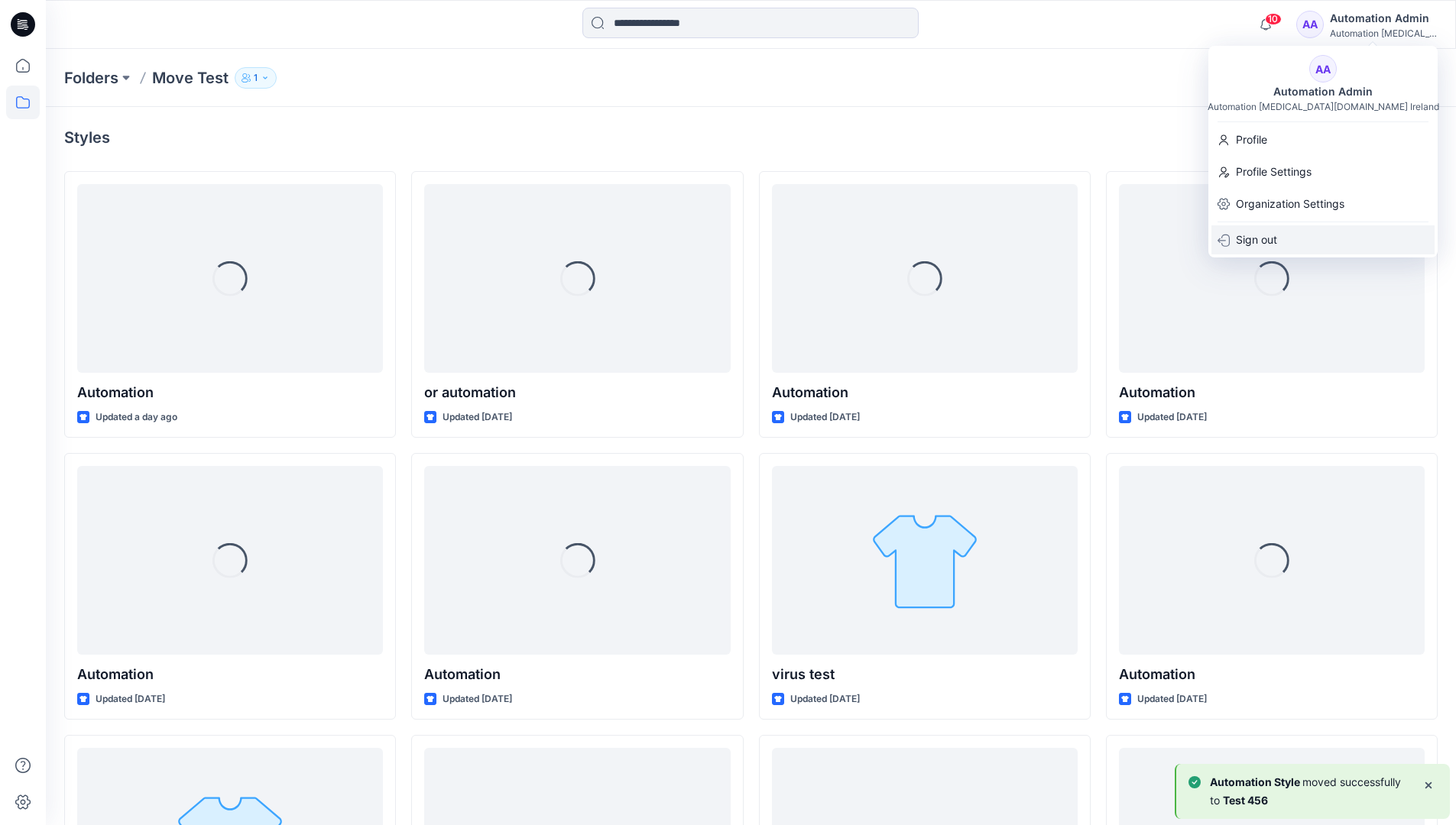
click at [1275, 234] on p "Sign out" at bounding box center [1256, 240] width 41 height 29
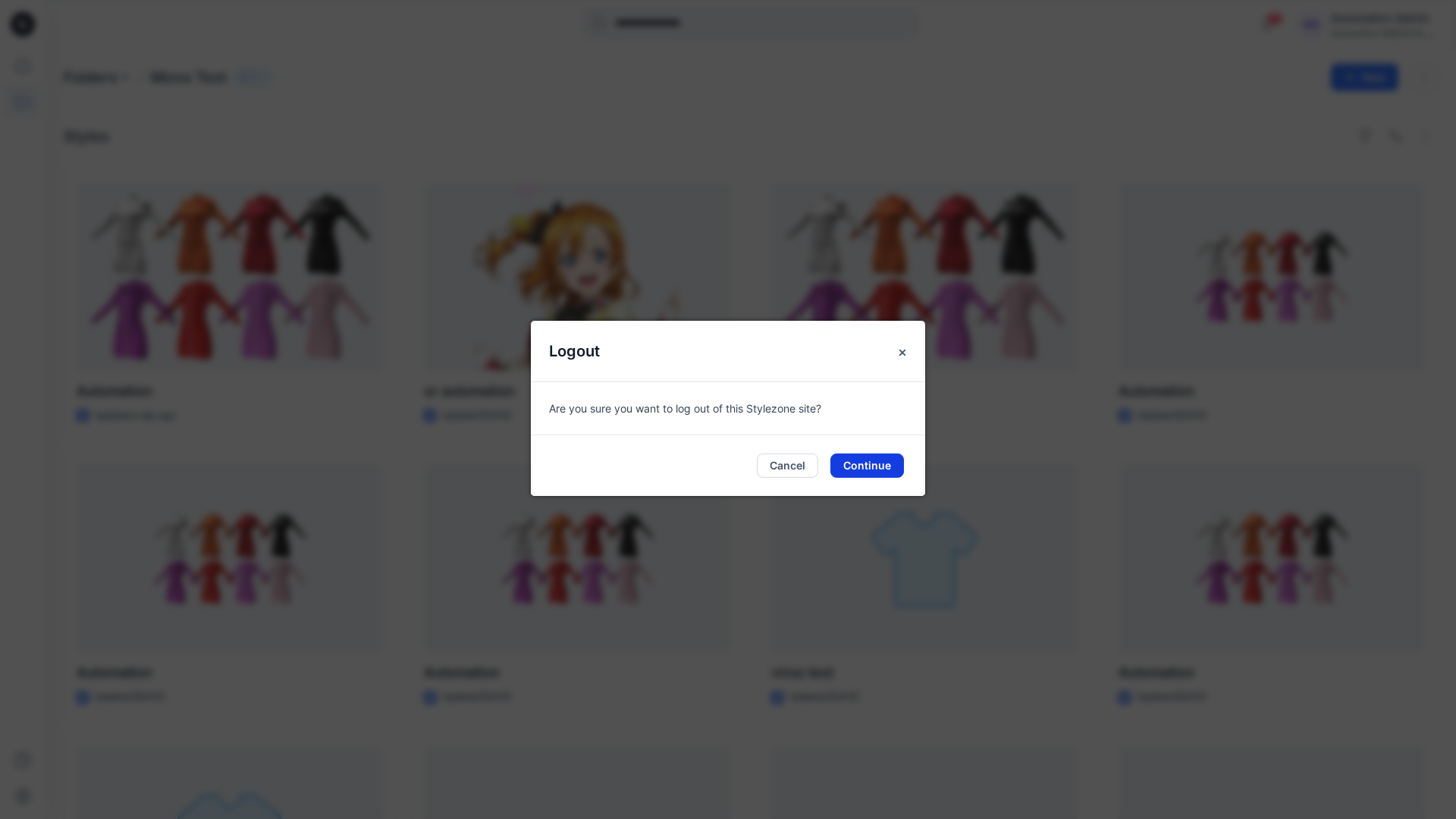
click at [896, 454] on button "Continue" at bounding box center [868, 466] width 74 height 25
